Goal: Task Accomplishment & Management: Use online tool/utility

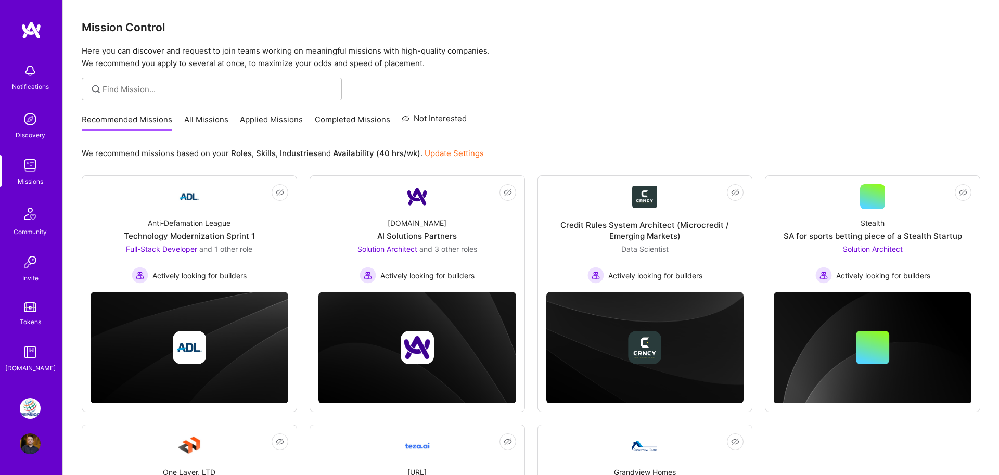
click at [27, 411] on img at bounding box center [30, 408] width 21 height 21
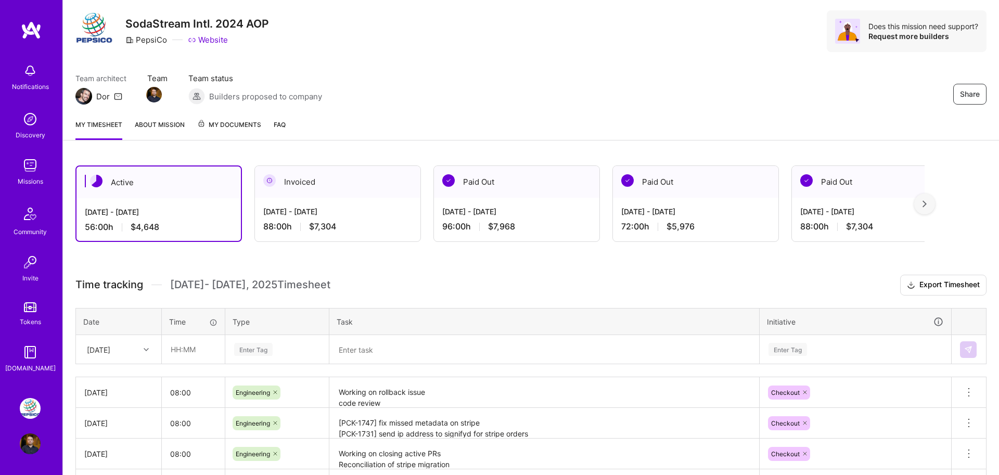
scroll to position [44, 0]
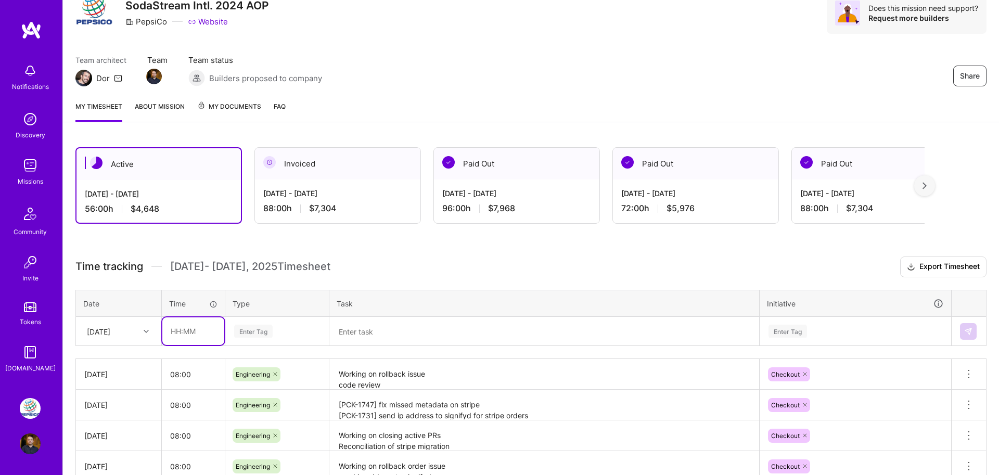
click at [182, 330] on input "text" at bounding box center [193, 331] width 62 height 28
type input "08:00"
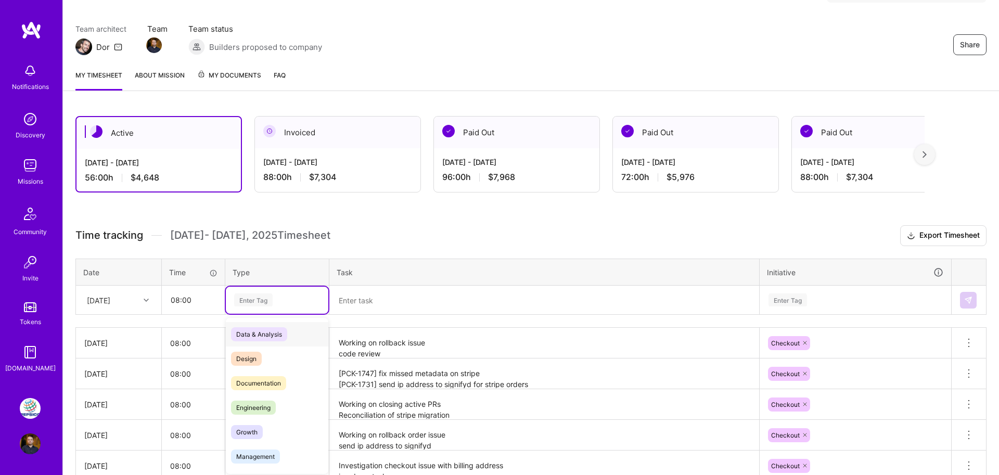
scroll to position [78, 0]
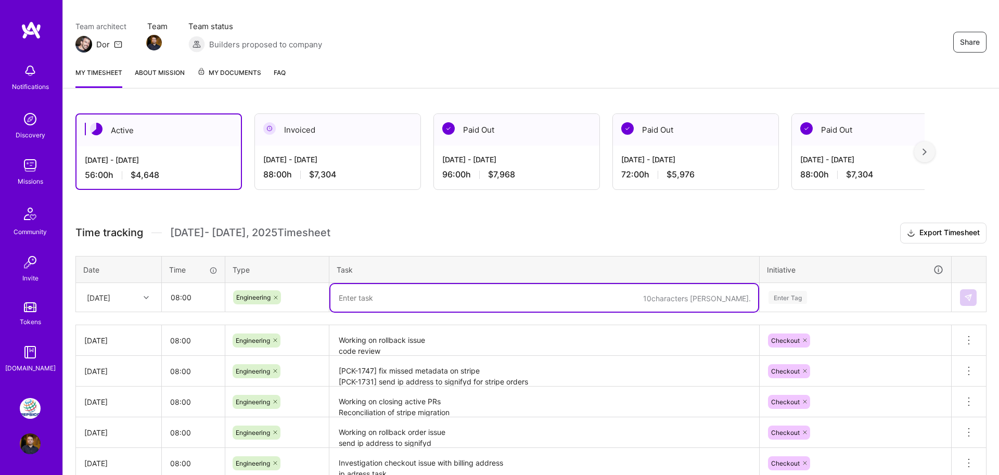
type textarea "O"
type textarea "Added payment processor to order attempts"
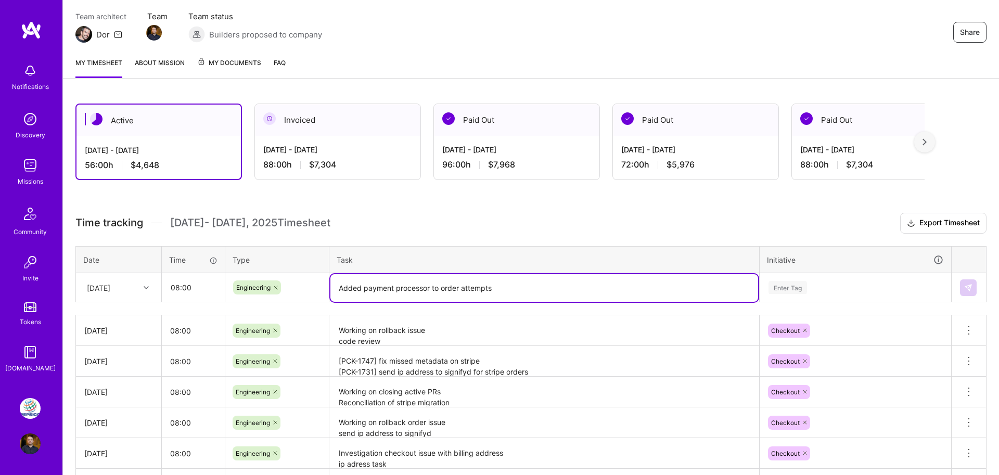
click at [777, 290] on div "Enter Tag" at bounding box center [855, 287] width 190 height 27
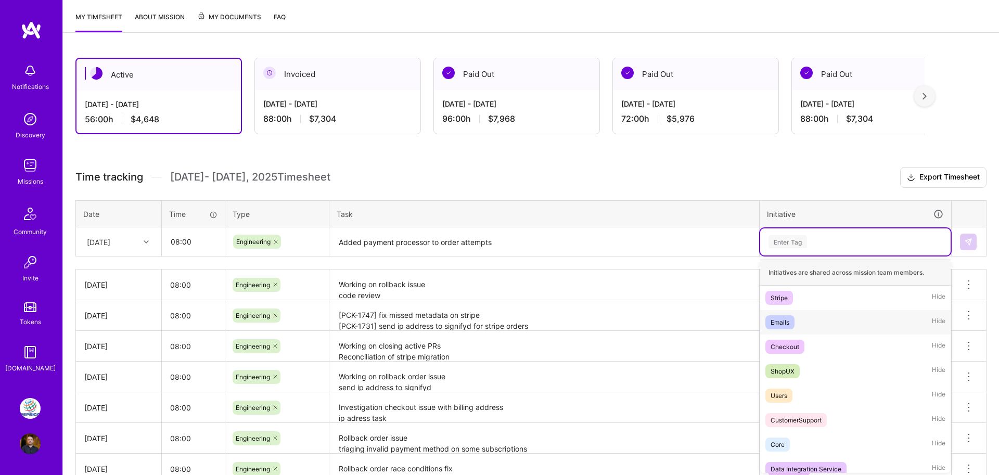
scroll to position [135, 0]
click at [789, 341] on div "Checkout" at bounding box center [785, 345] width 29 height 11
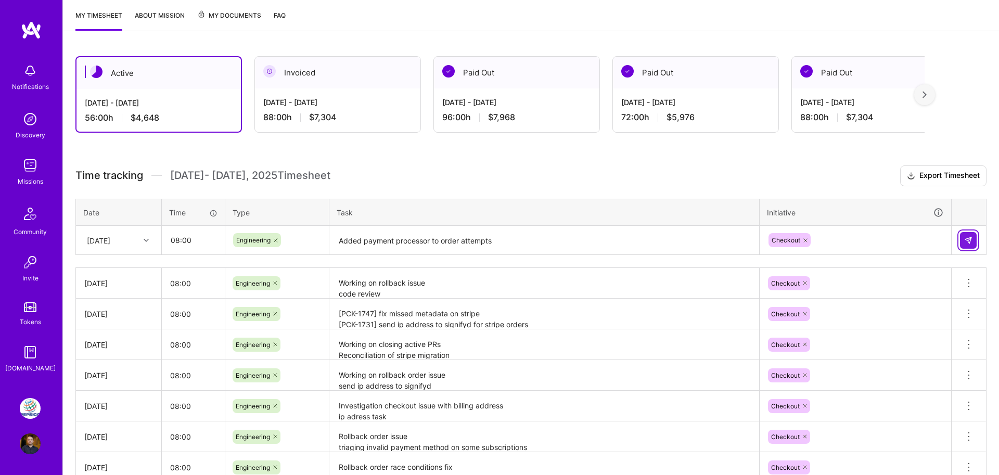
click at [973, 238] on button at bounding box center [968, 240] width 17 height 17
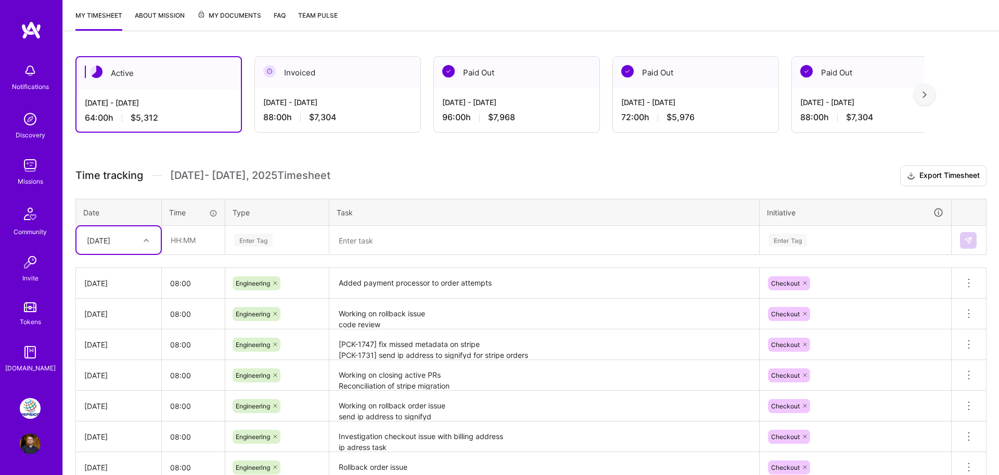
click at [291, 128] on div "[DATE] - [DATE] 88:00 h $7,304" at bounding box center [338, 109] width 166 height 43
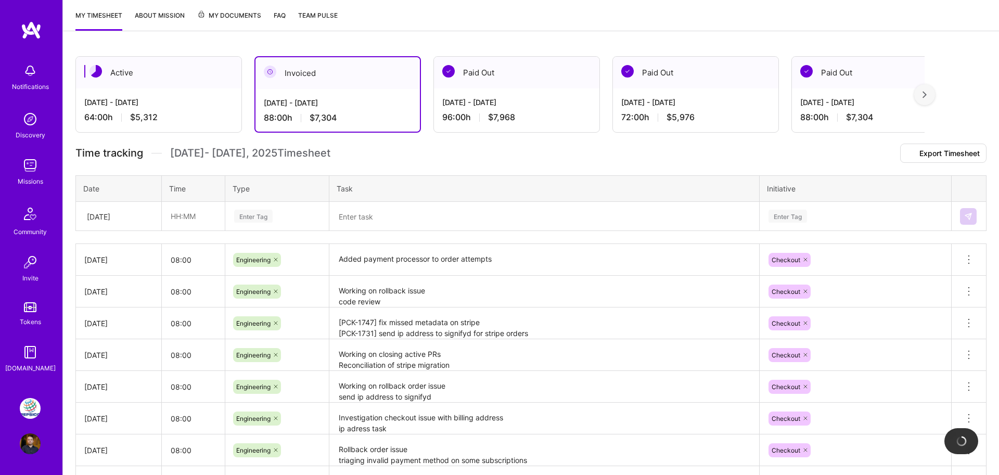
click at [300, 94] on div "[DATE] - [DATE] 88:00 h $7,304" at bounding box center [338, 110] width 164 height 43
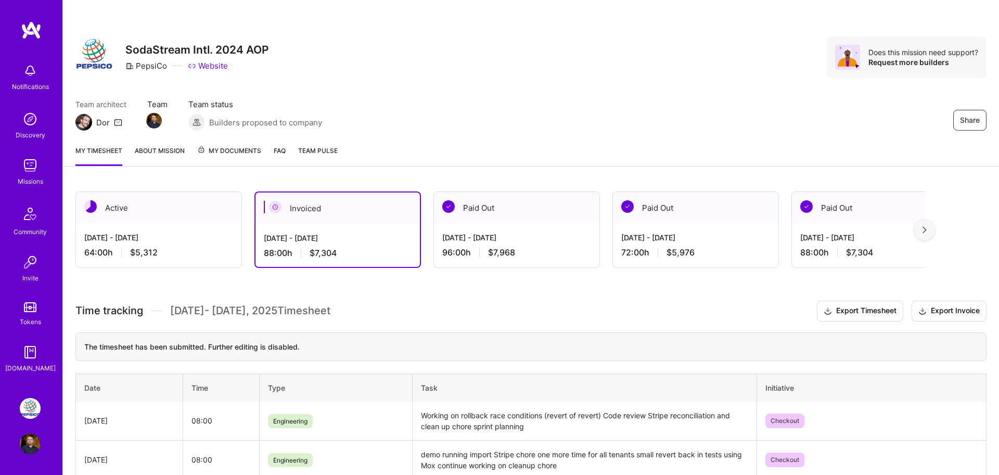
scroll to position [0, 0]
